Goal: Information Seeking & Learning: Learn about a topic

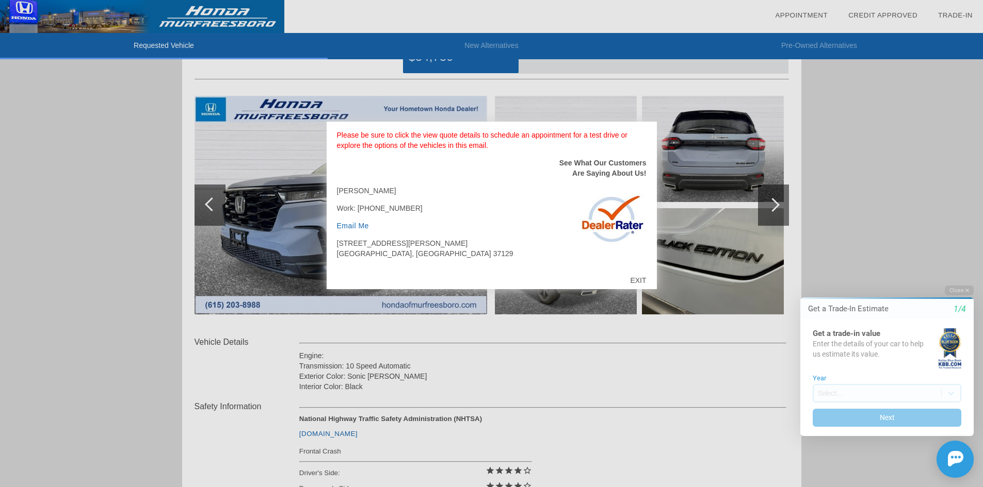
scroll to position [103, 0]
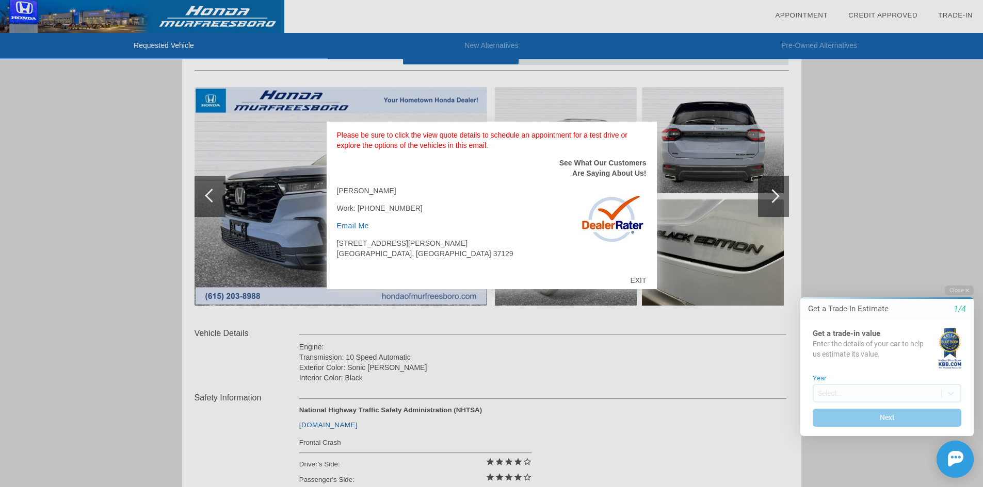
click at [639, 279] on div "EXIT" at bounding box center [637, 280] width 37 height 31
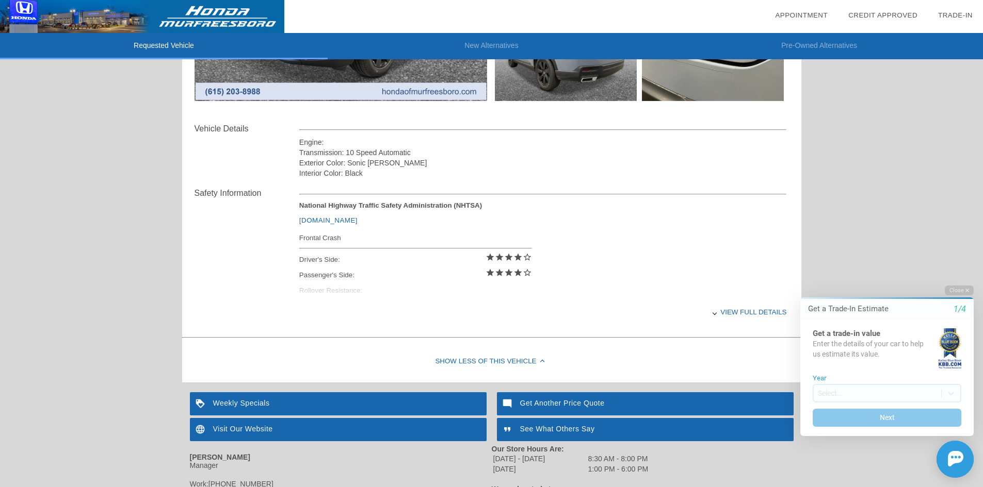
scroll to position [309, 0]
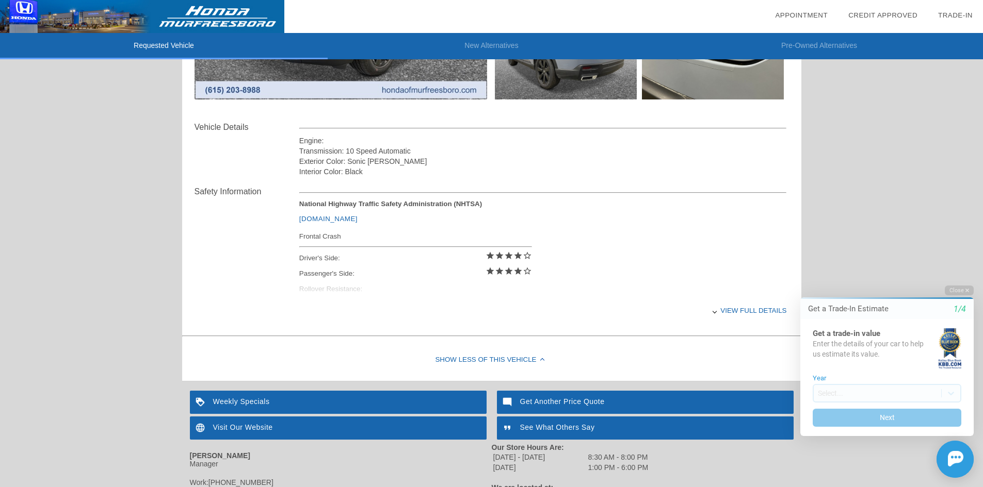
click at [739, 307] on div "View full details" at bounding box center [542, 310] width 487 height 25
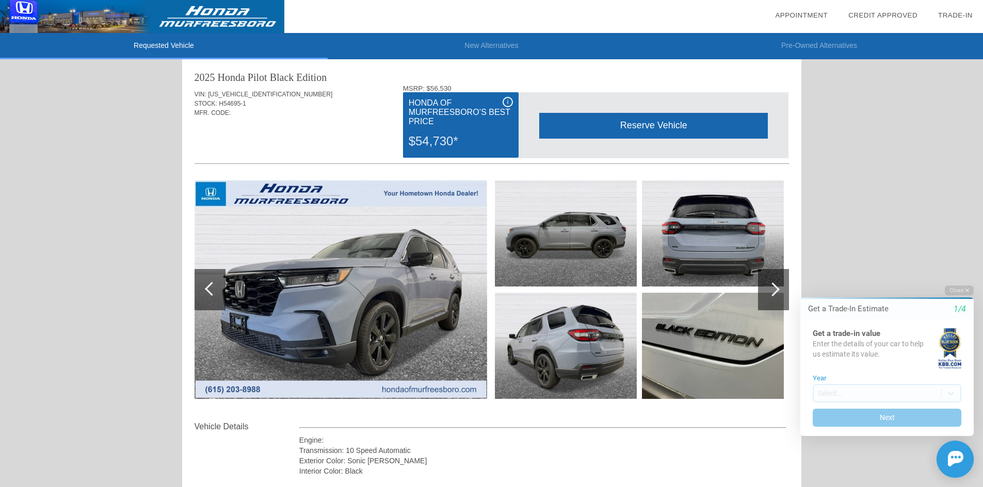
scroll to position [0, 0]
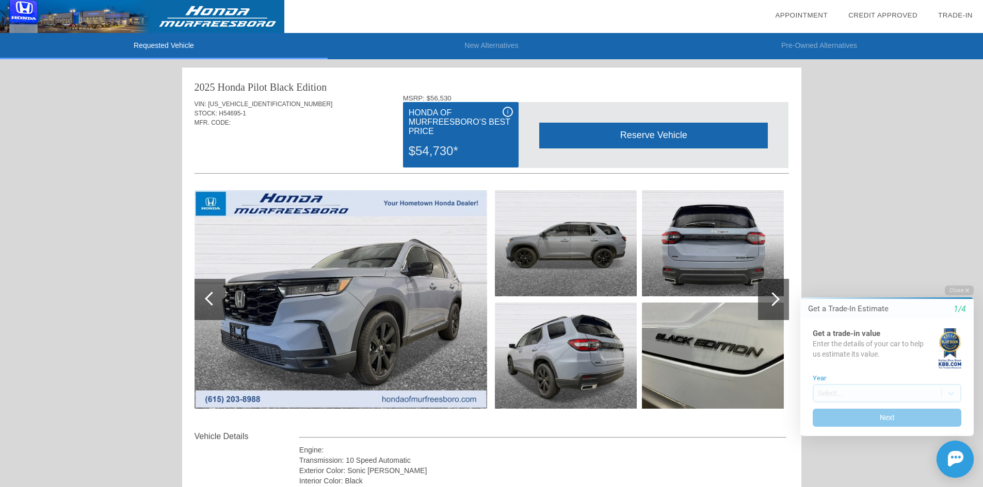
click at [507, 112] on span "i" at bounding box center [508, 111] width 2 height 7
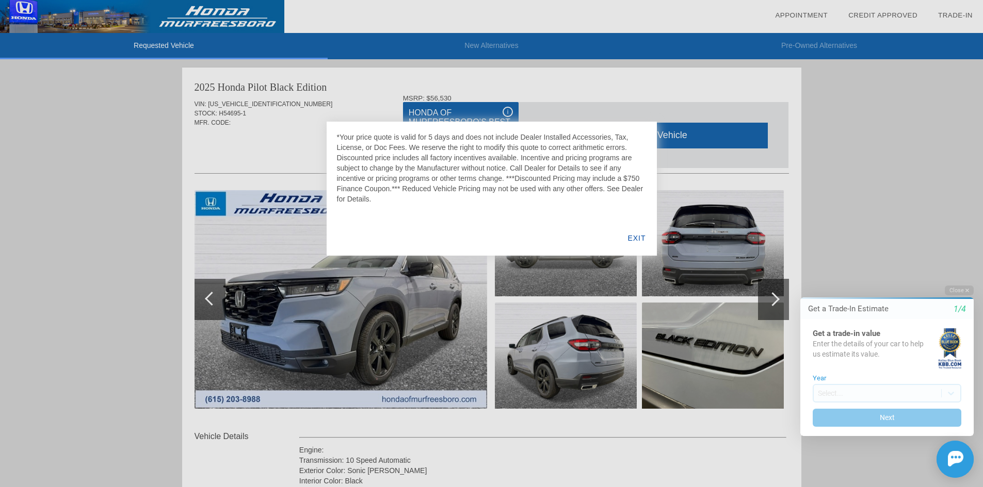
click at [640, 239] on div "EXIT" at bounding box center [636, 238] width 40 height 35
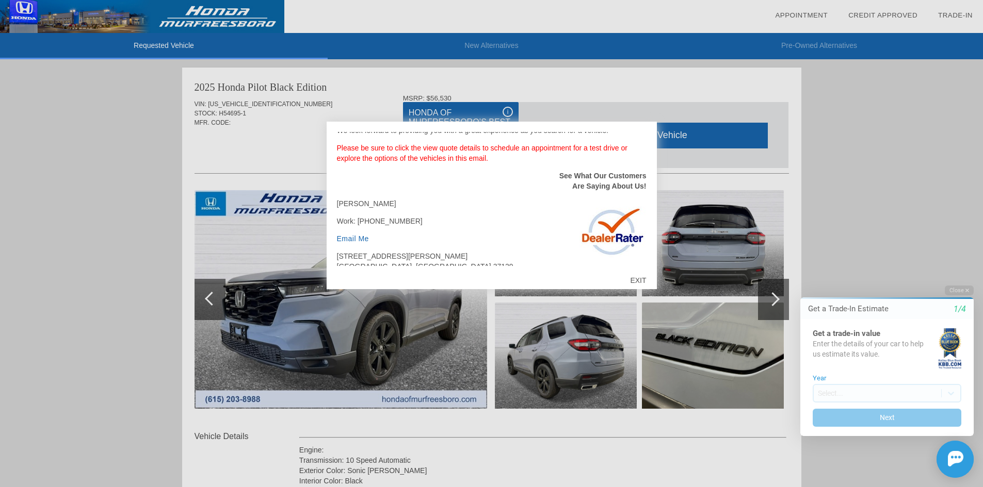
scroll to position [191, 0]
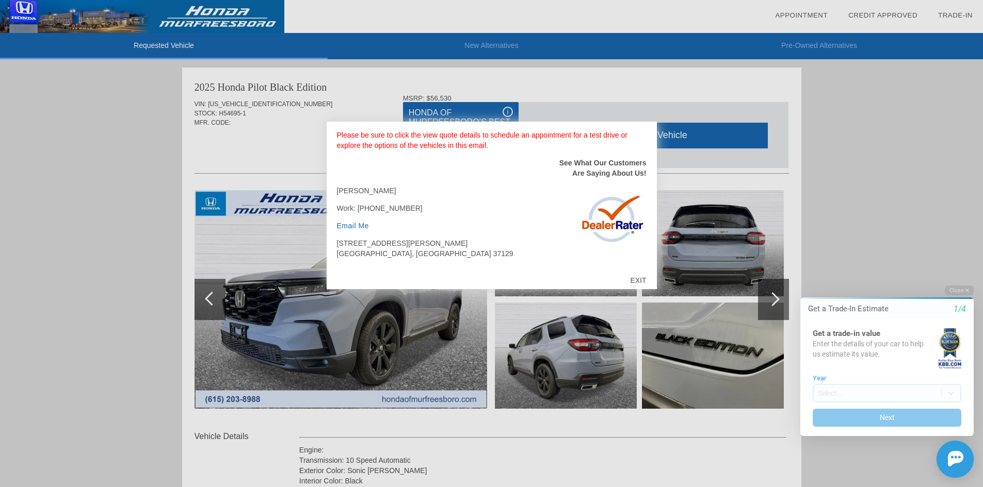
click at [637, 280] on div "EXIT" at bounding box center [637, 280] width 37 height 31
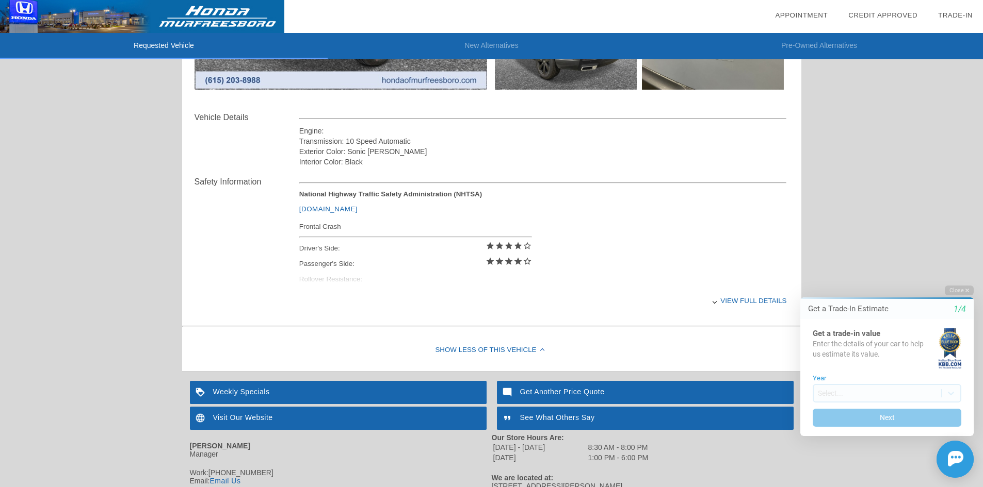
scroll to position [361, 0]
